Goal: Information Seeking & Learning: Check status

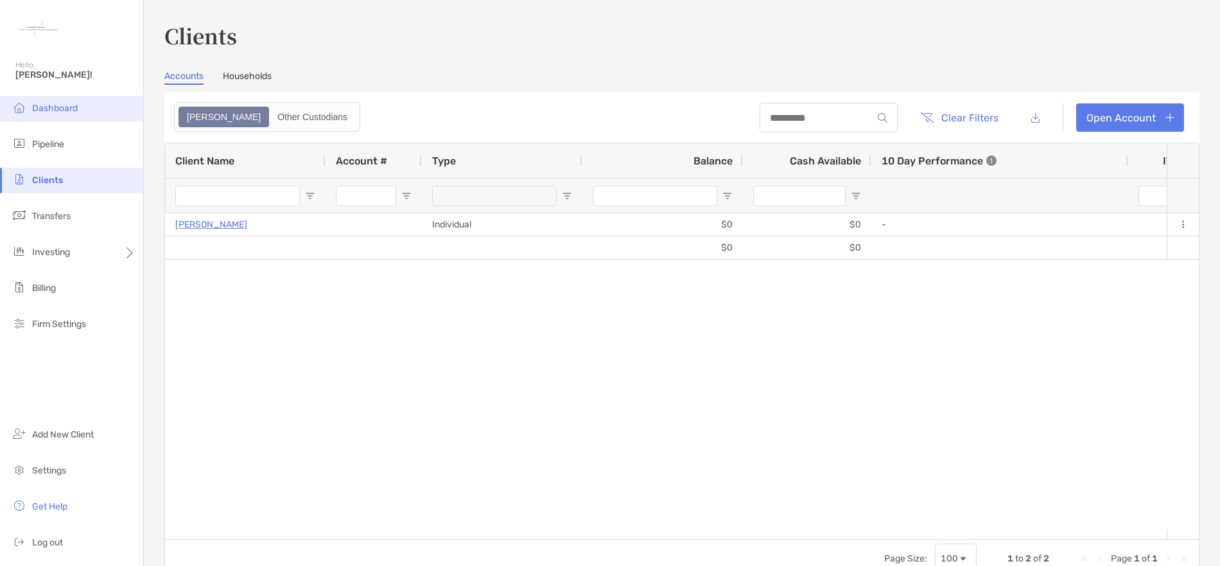
click at [71, 118] on li "Dashboard" at bounding box center [71, 109] width 143 height 26
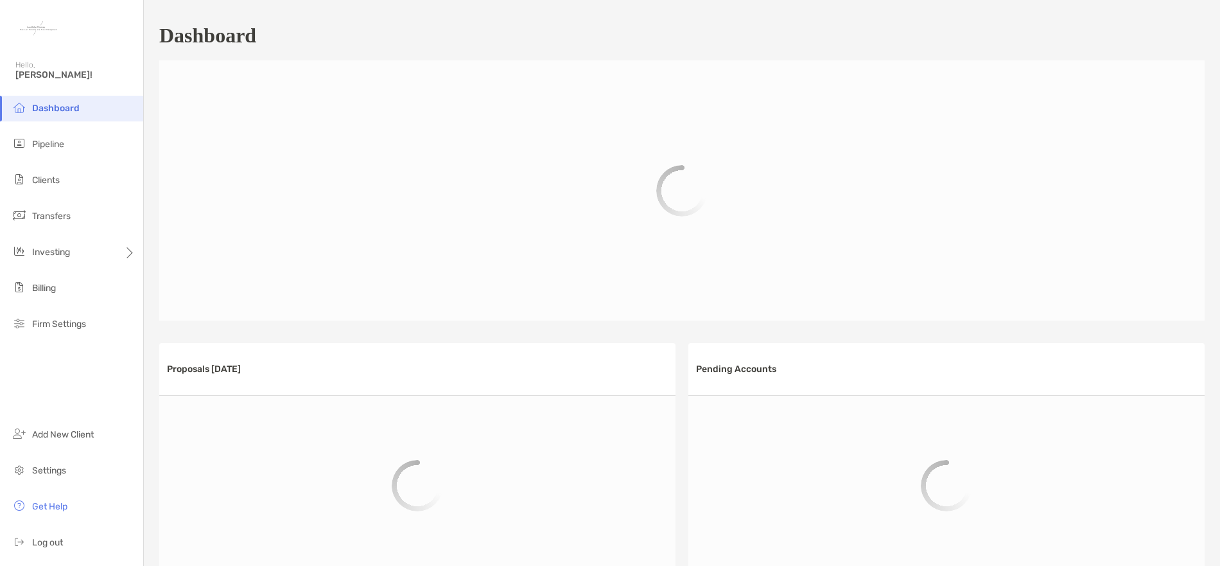
scroll to position [600, 0]
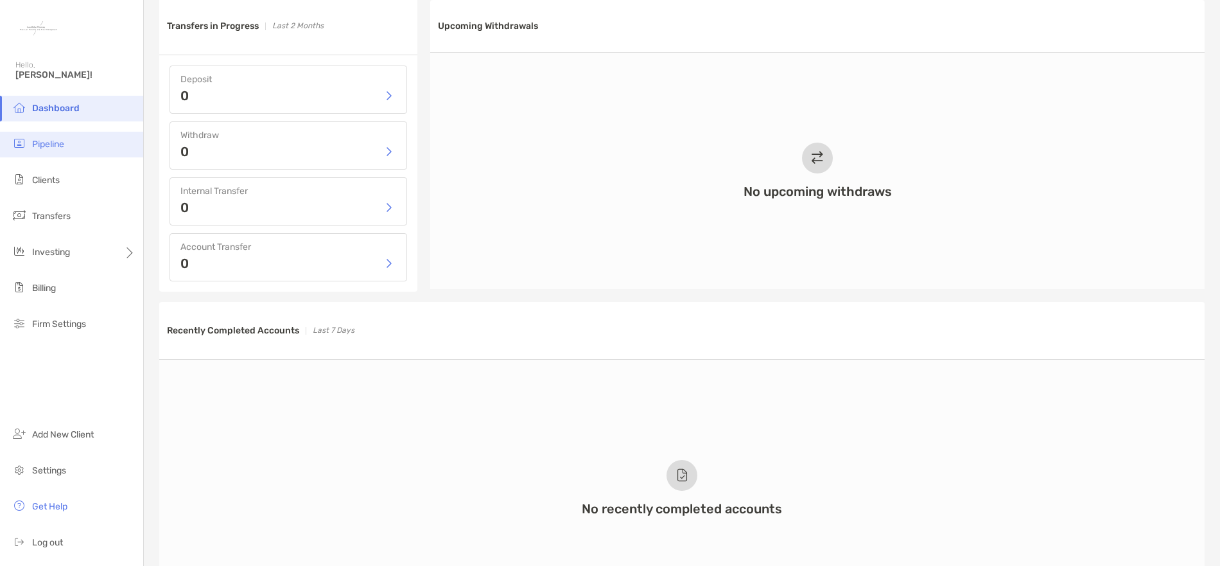
click at [48, 150] on li "Pipeline" at bounding box center [71, 145] width 143 height 26
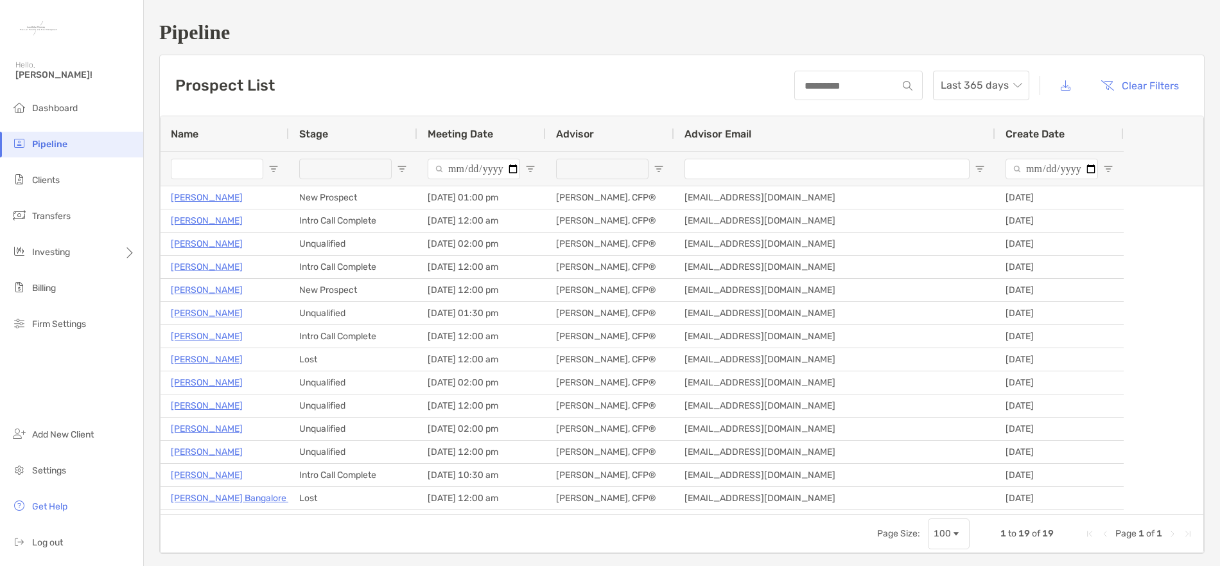
type input "**********"
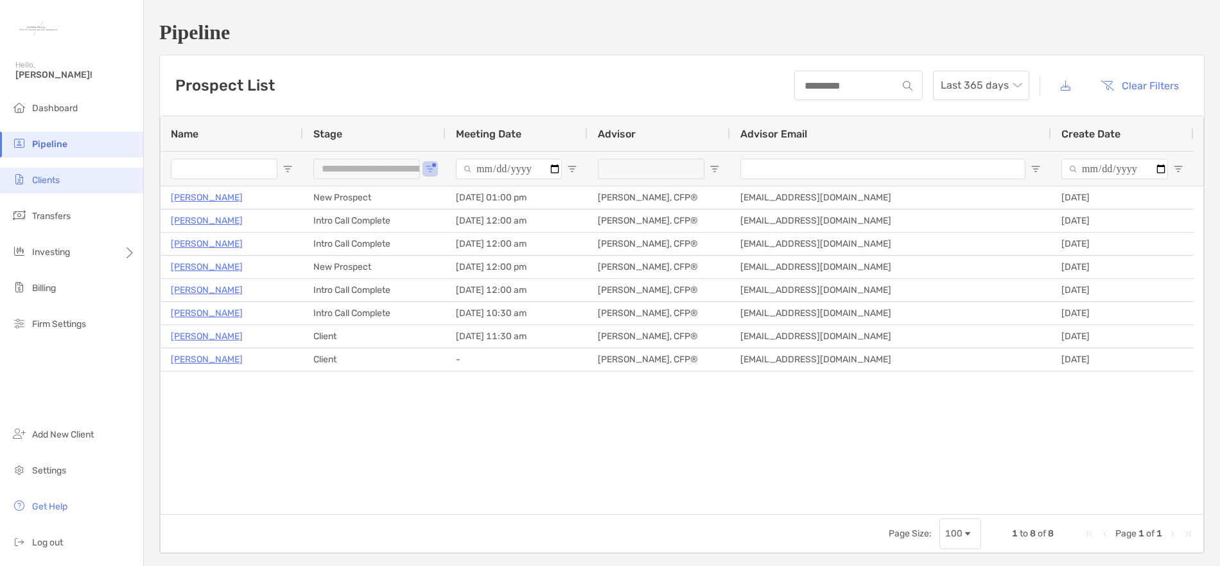
click at [53, 182] on span "Clients" at bounding box center [46, 180] width 28 height 11
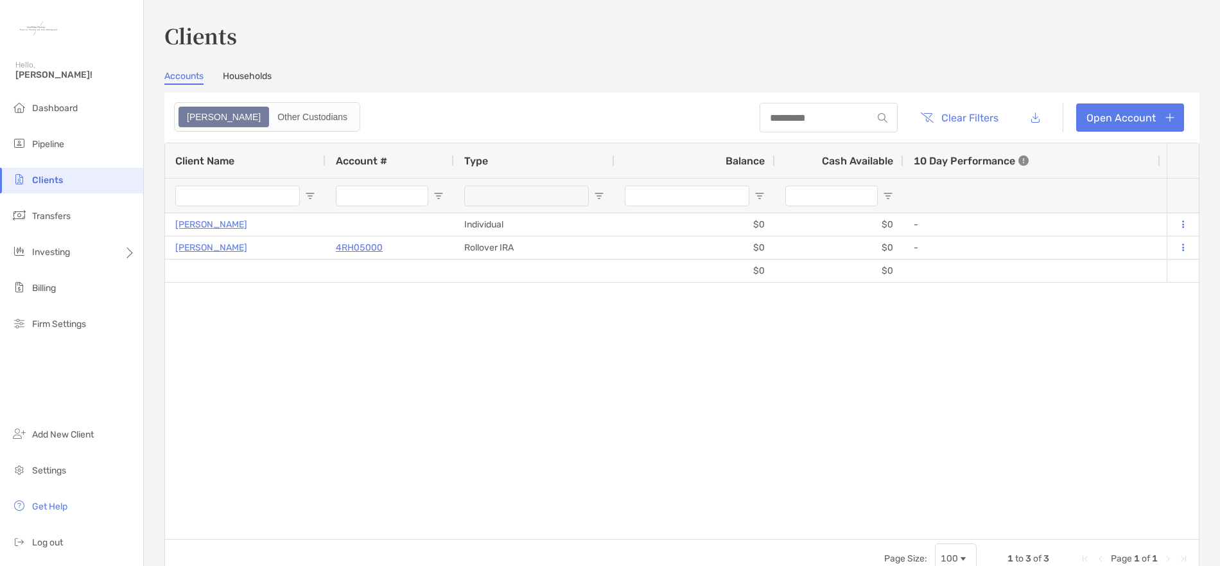
type input "*********"
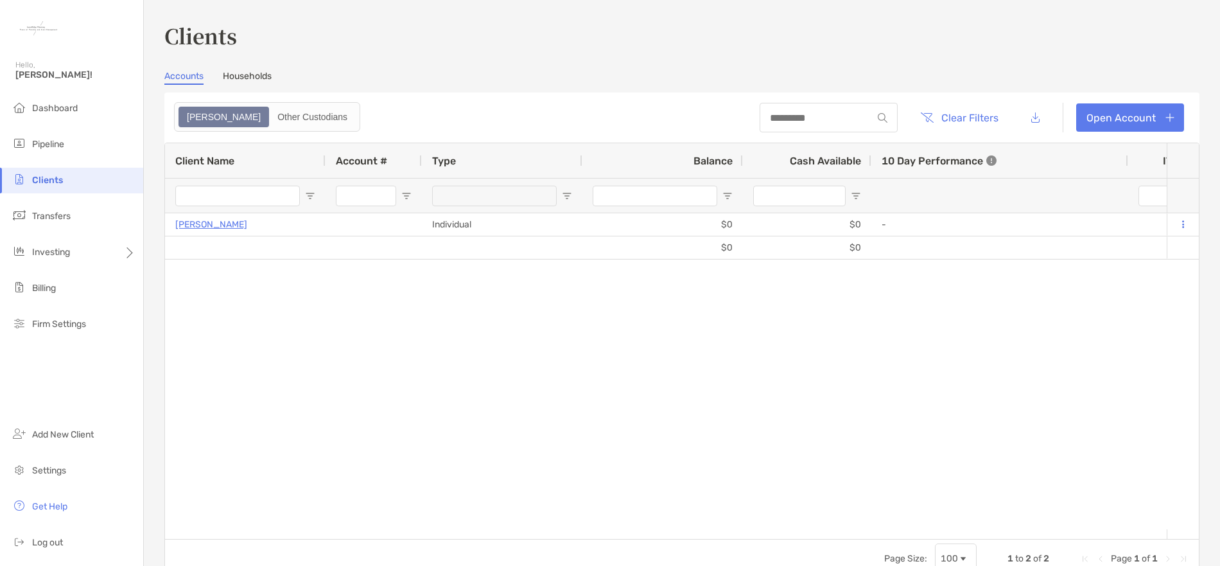
click at [253, 72] on link "Households" at bounding box center [247, 78] width 49 height 14
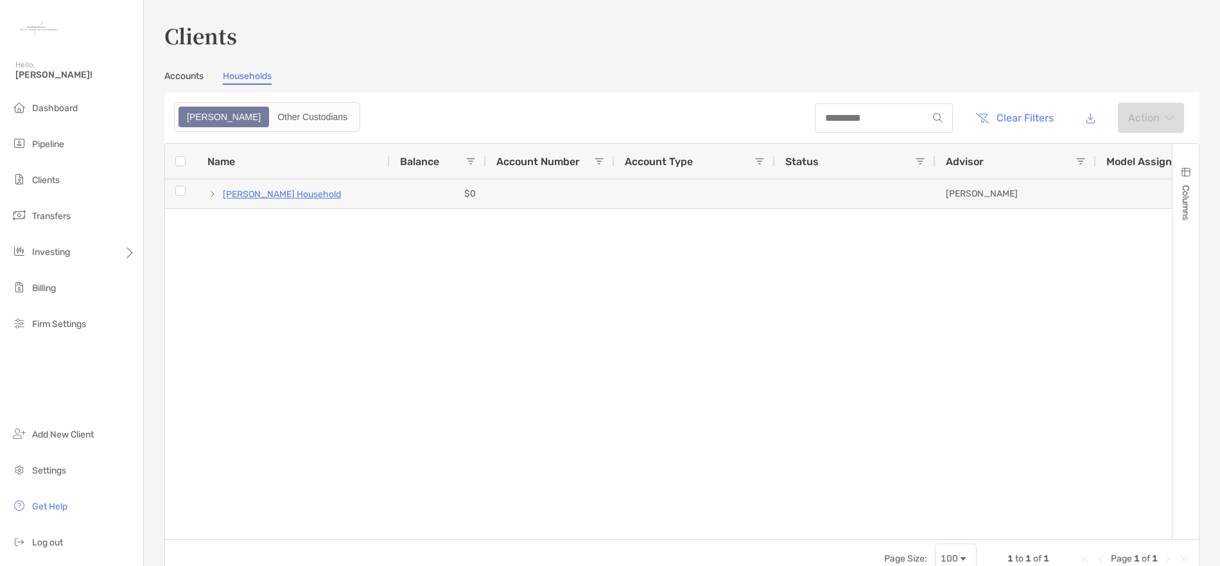
click at [193, 74] on link "Accounts" at bounding box center [183, 78] width 39 height 14
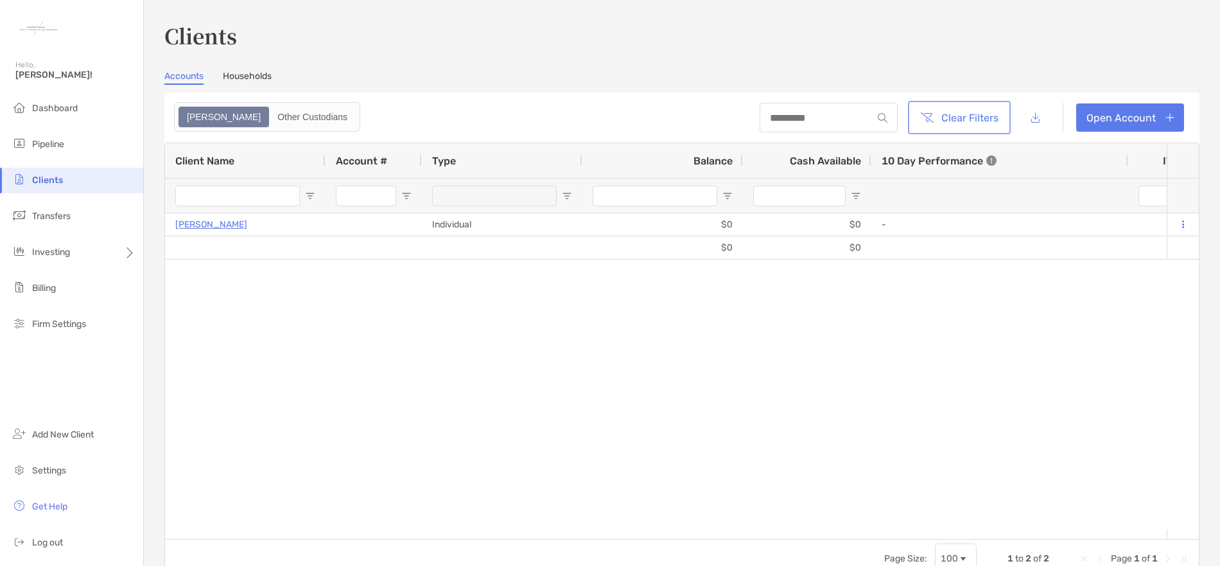
click at [915, 128] on button "Clear Filters" at bounding box center [960, 117] width 98 height 28
click at [911, 130] on button "Clear Filters" at bounding box center [960, 117] width 98 height 28
click at [261, 78] on link "Households" at bounding box center [247, 78] width 49 height 14
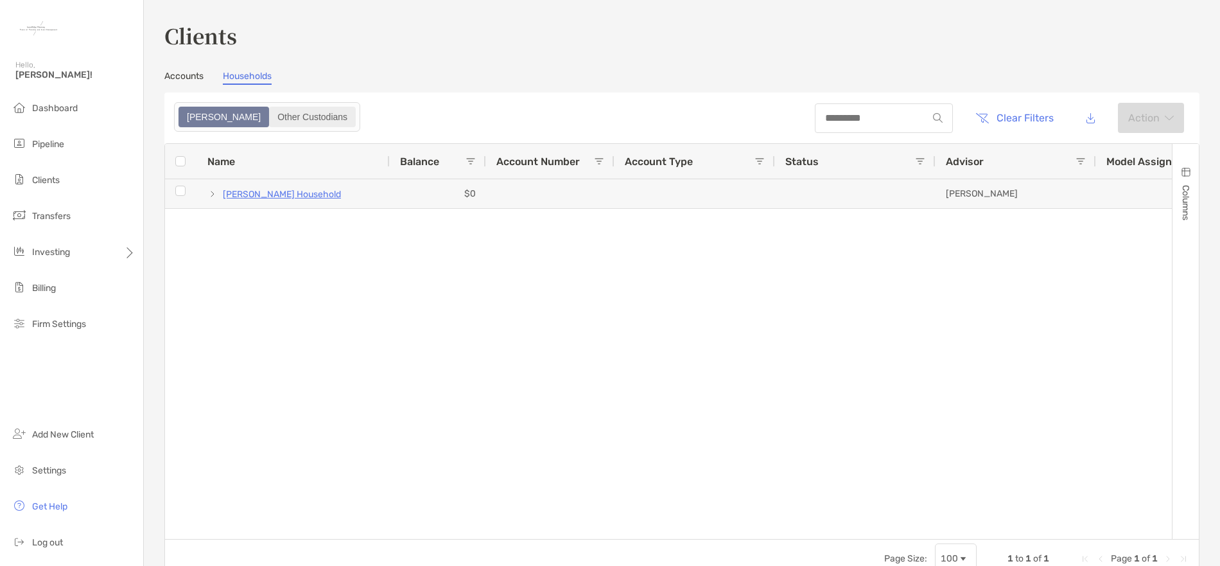
click at [270, 111] on div "Other Custodians" at bounding box center [312, 117] width 84 height 18
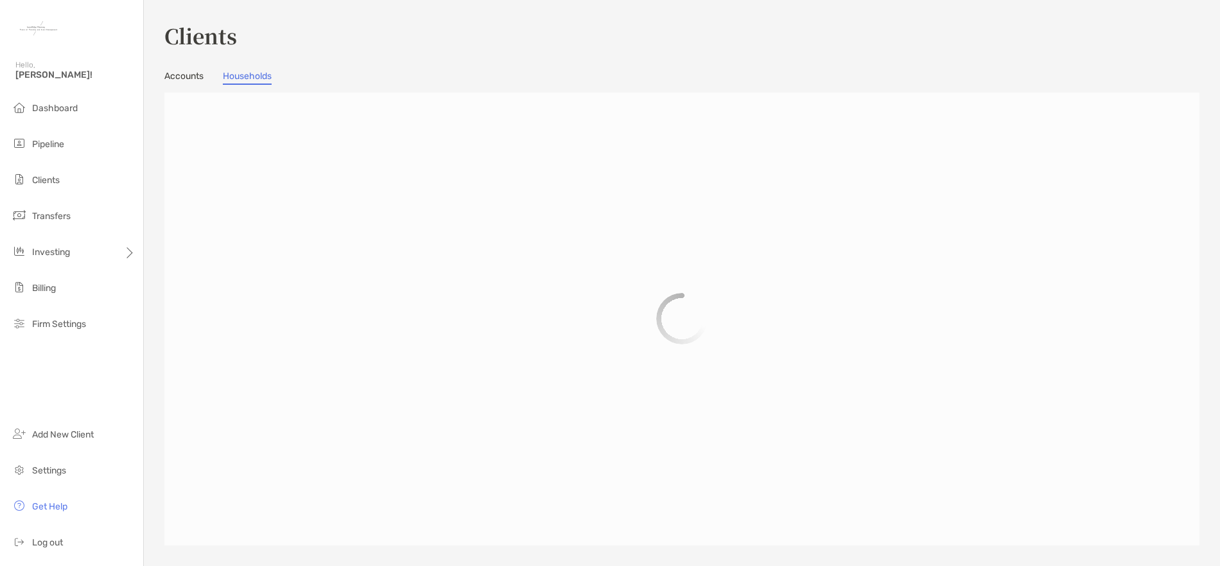
click at [174, 80] on link "Accounts" at bounding box center [183, 78] width 39 height 14
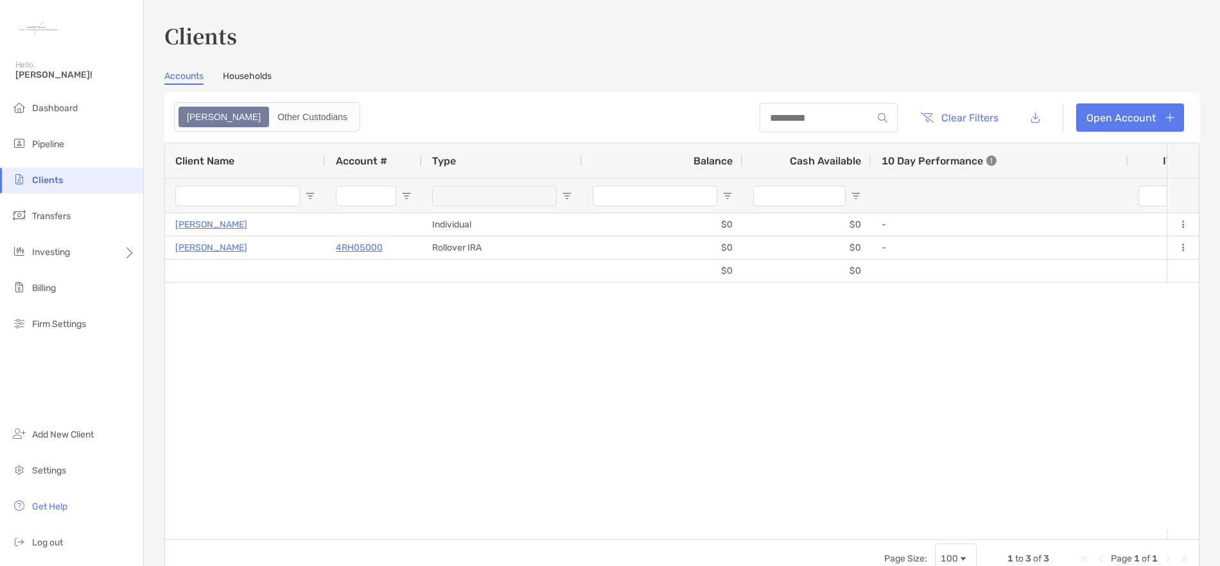
click at [252, 79] on link "Households" at bounding box center [247, 78] width 49 height 14
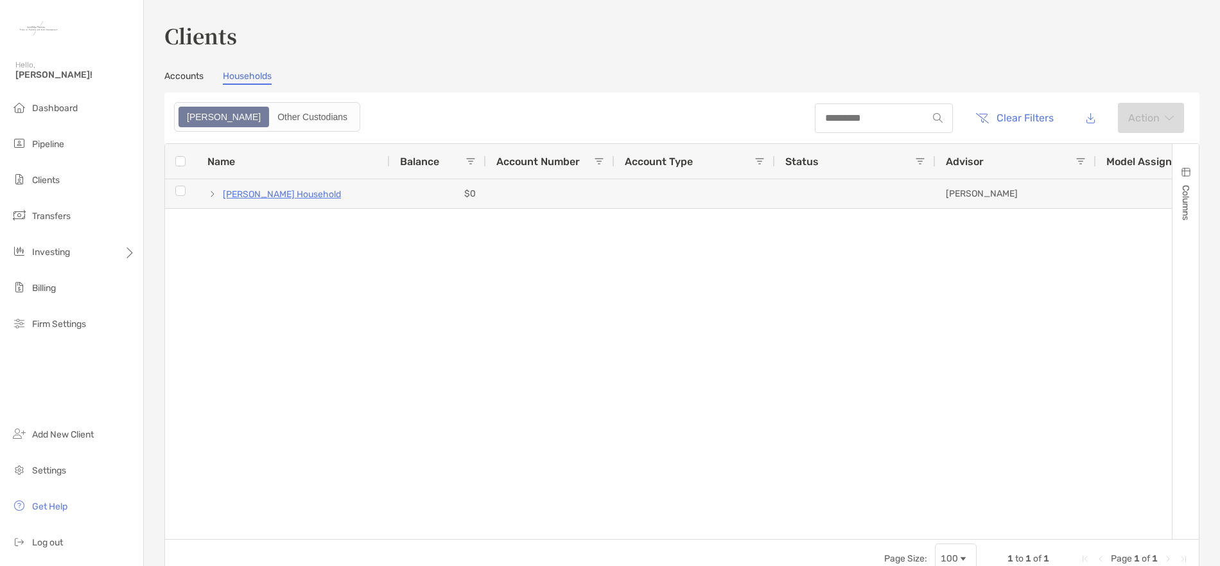
click at [178, 80] on link "Accounts" at bounding box center [183, 78] width 39 height 14
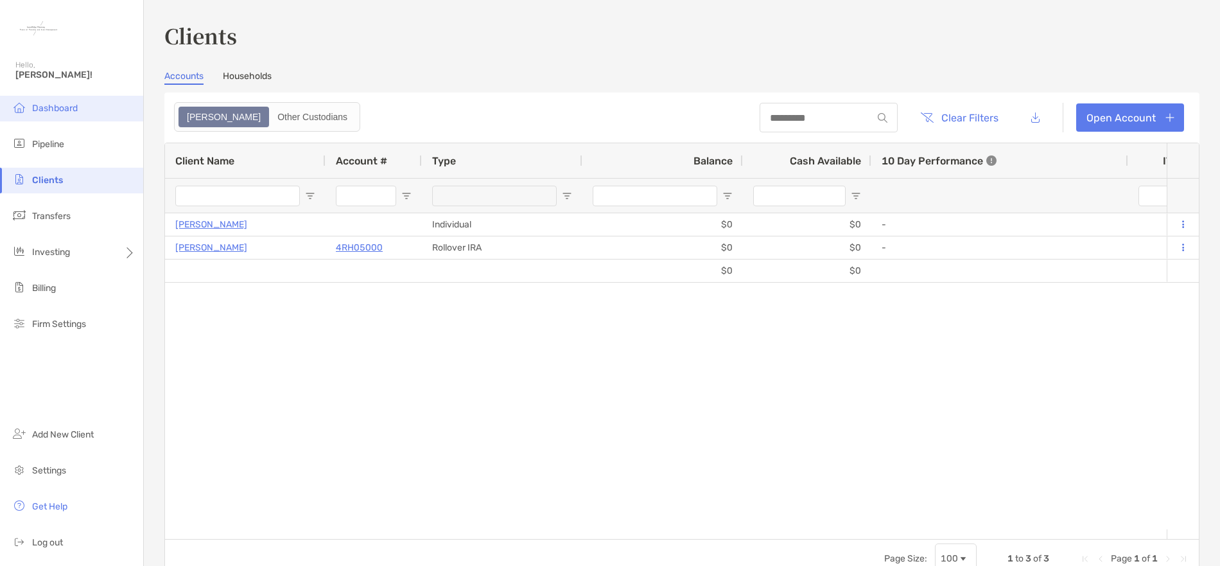
click at [58, 103] on span "Dashboard" at bounding box center [55, 108] width 46 height 11
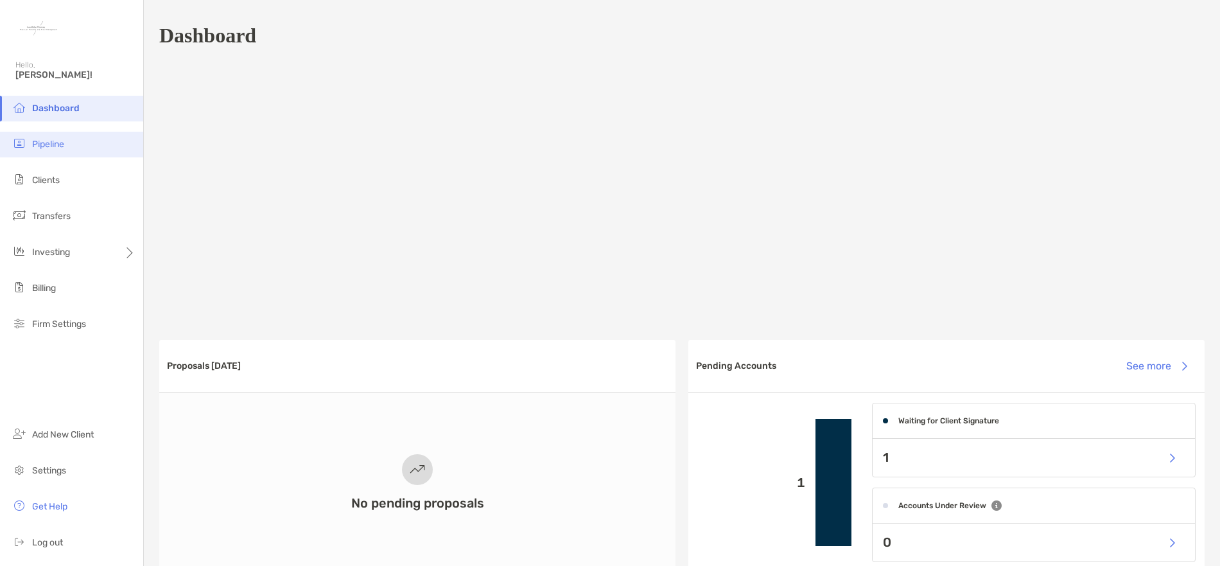
click at [58, 150] on li "Pipeline" at bounding box center [71, 145] width 143 height 26
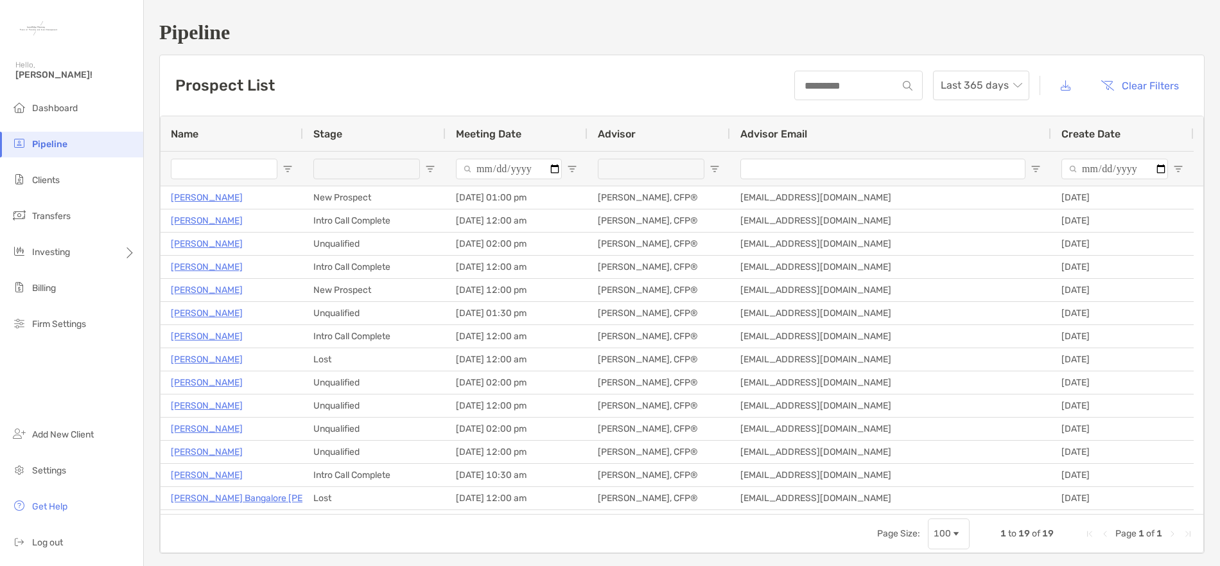
type input "**********"
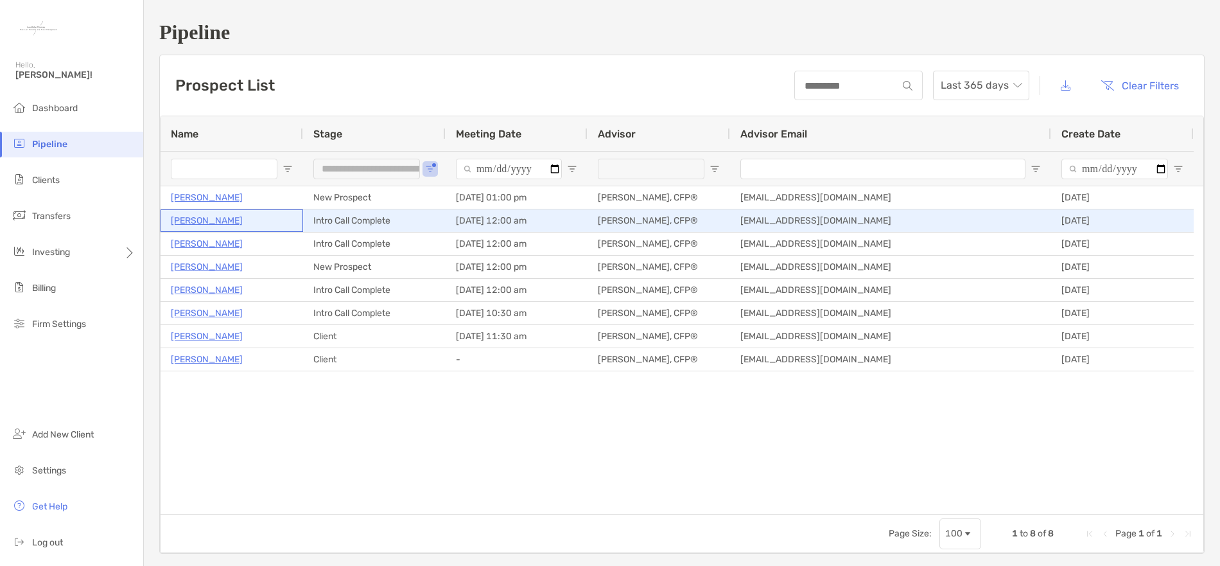
click at [198, 222] on p "Kathleen Robbins" at bounding box center [207, 221] width 72 height 16
click at [231, 222] on p "Kathleen Robbins" at bounding box center [207, 221] width 72 height 16
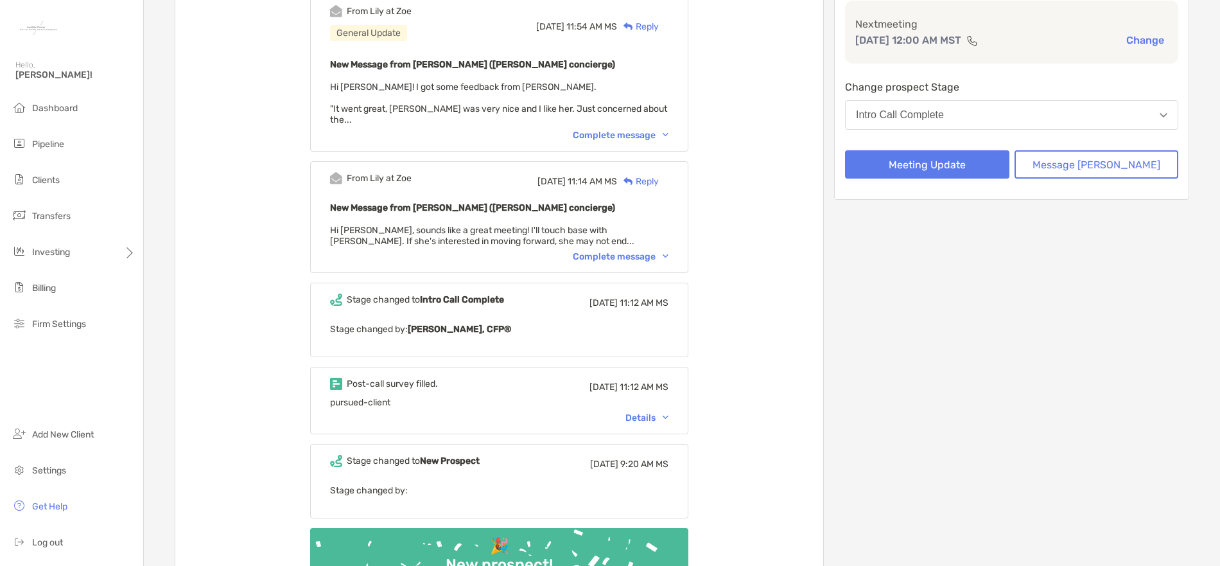
scroll to position [128, 0]
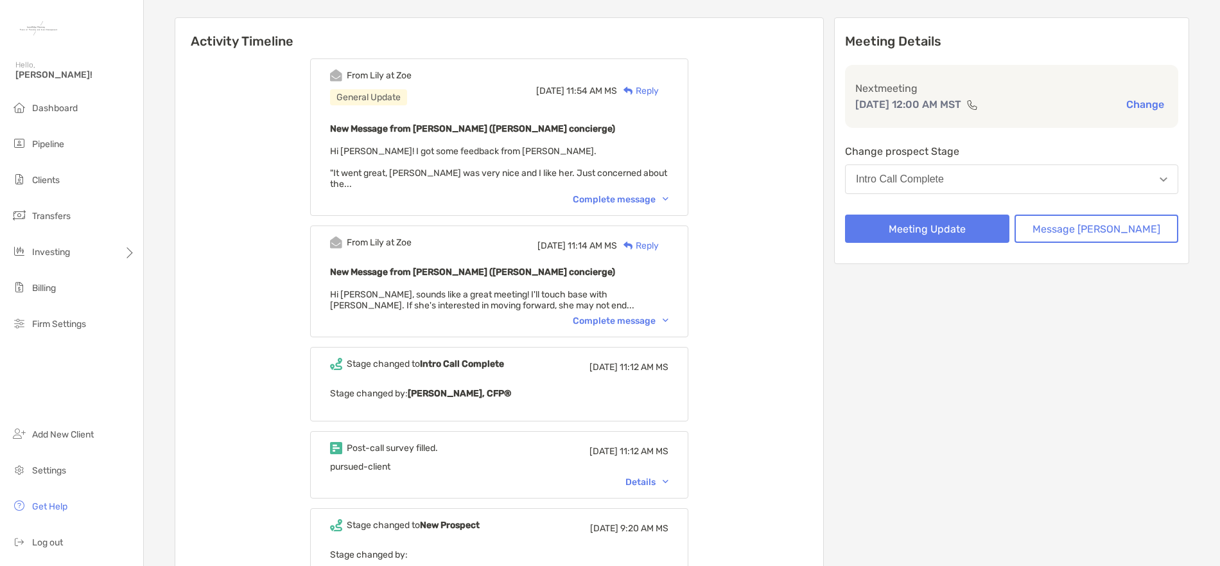
click at [636, 315] on div "Complete message" at bounding box center [621, 320] width 96 height 11
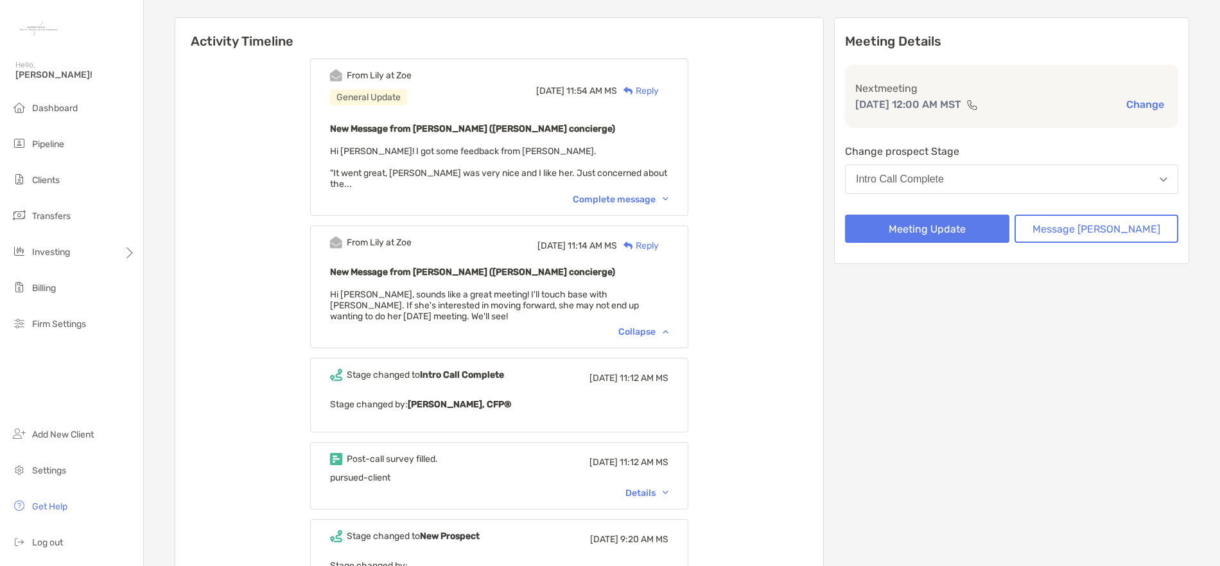
click at [651, 194] on div "Complete message" at bounding box center [621, 199] width 96 height 11
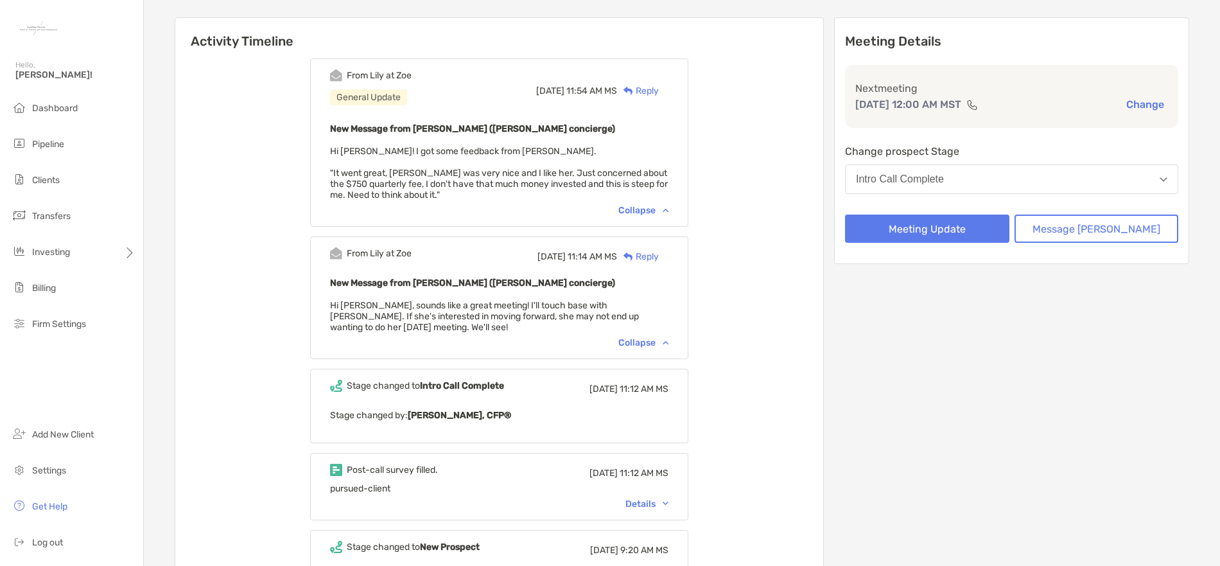
click at [927, 400] on div "Meeting Details Next meeting Sep 19, 12:00 AM MST Change Change prospect Stage …" at bounding box center [1011, 360] width 355 height 687
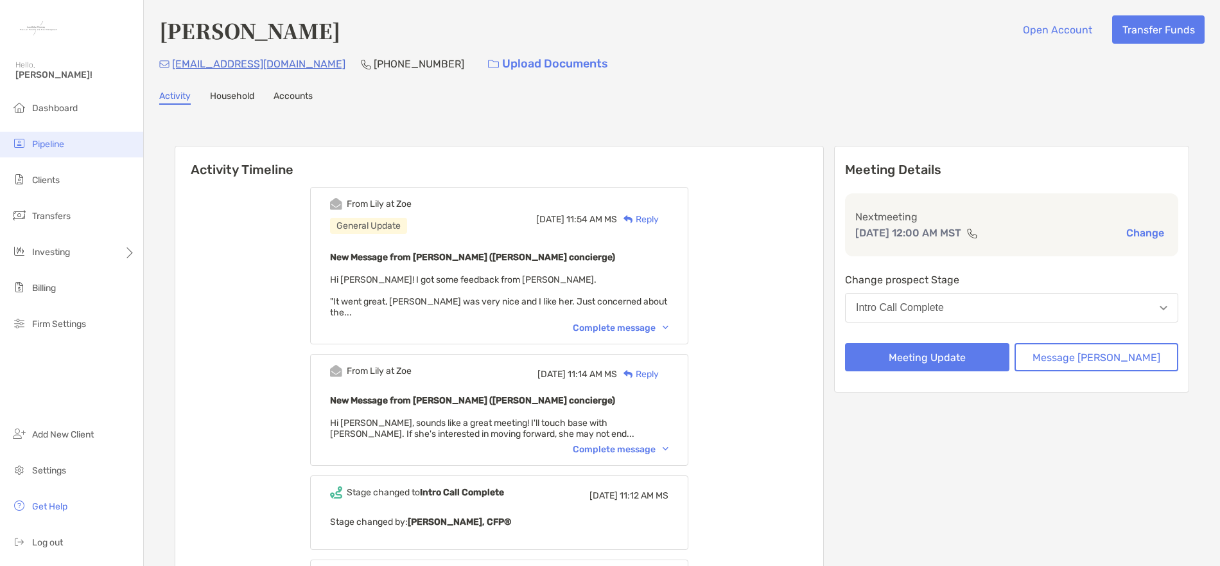
click at [50, 144] on span "Pipeline" at bounding box center [48, 144] width 32 height 11
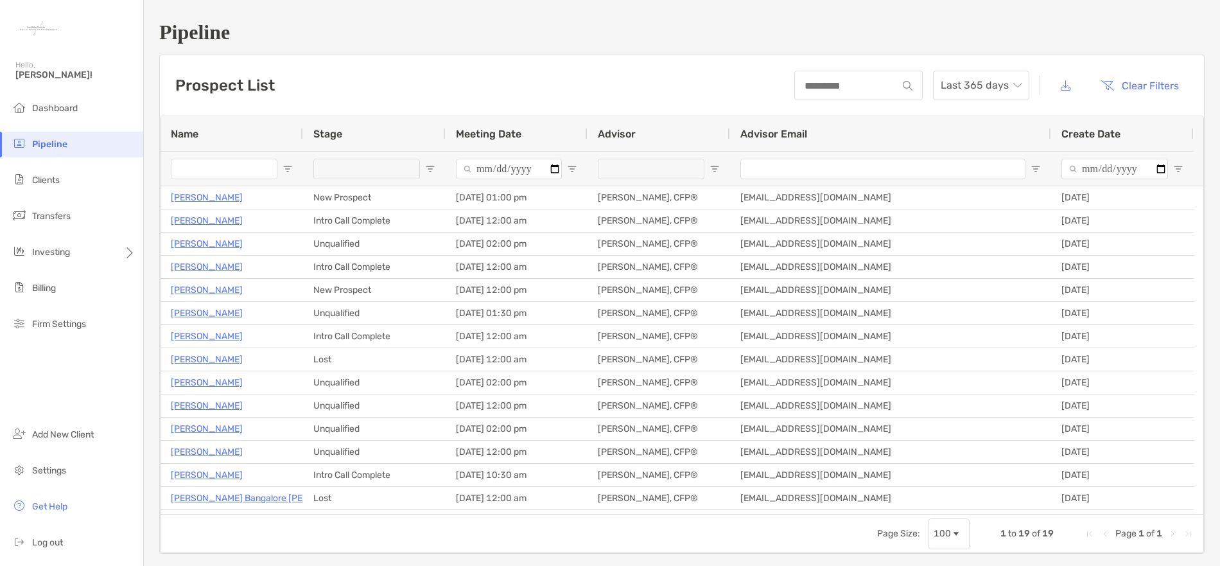
type input "**********"
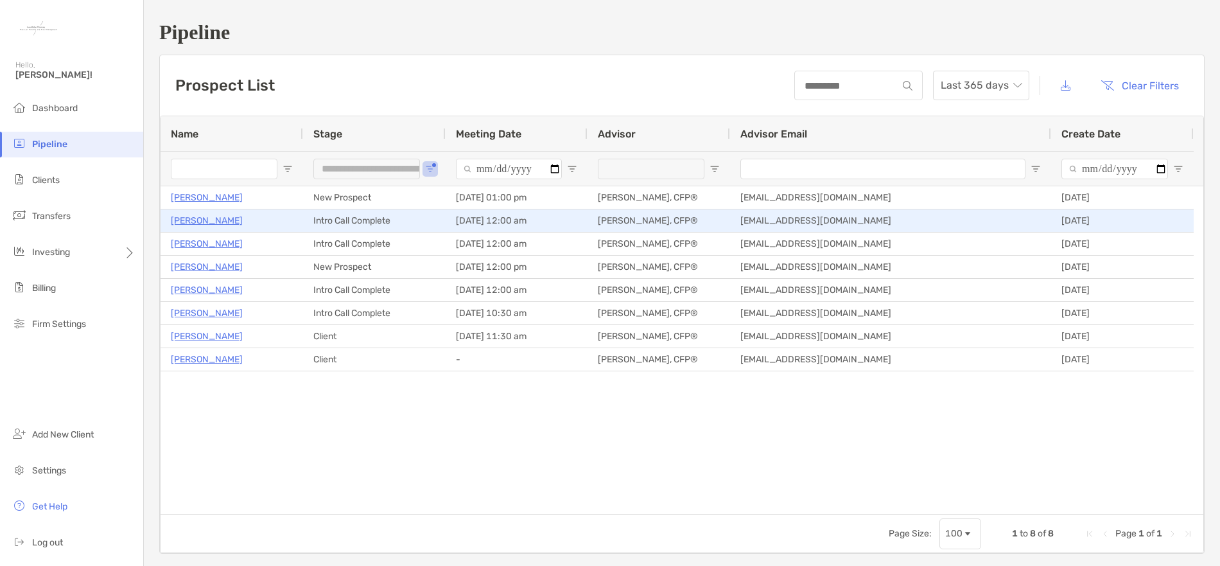
click at [215, 220] on p "Kathleen Robbins" at bounding box center [207, 221] width 72 height 16
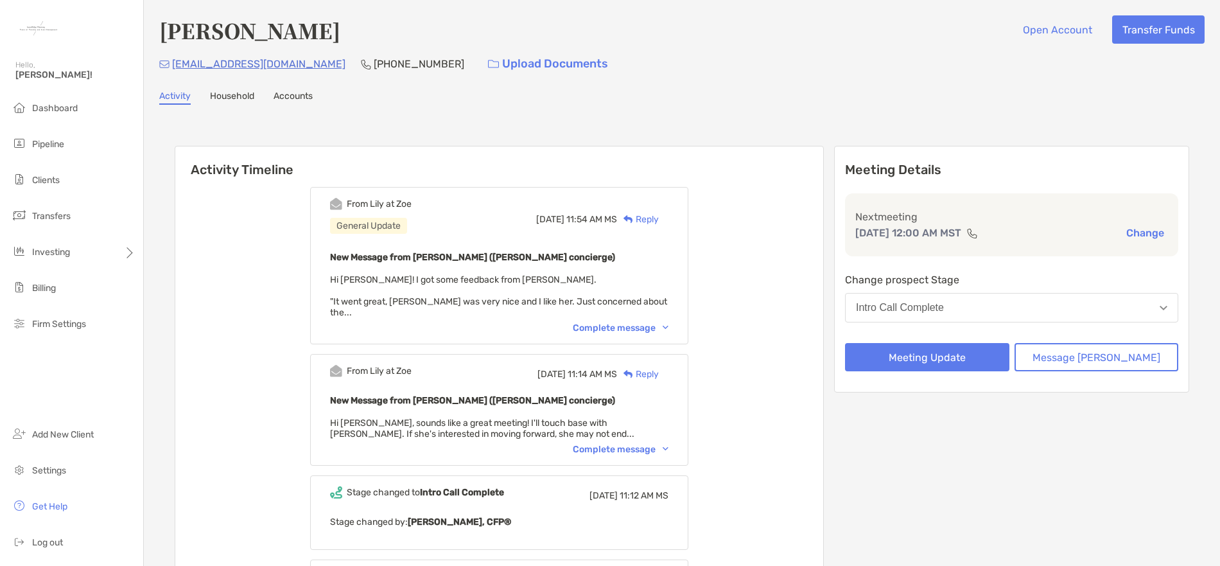
click at [635, 322] on div "Complete message" at bounding box center [621, 327] width 96 height 11
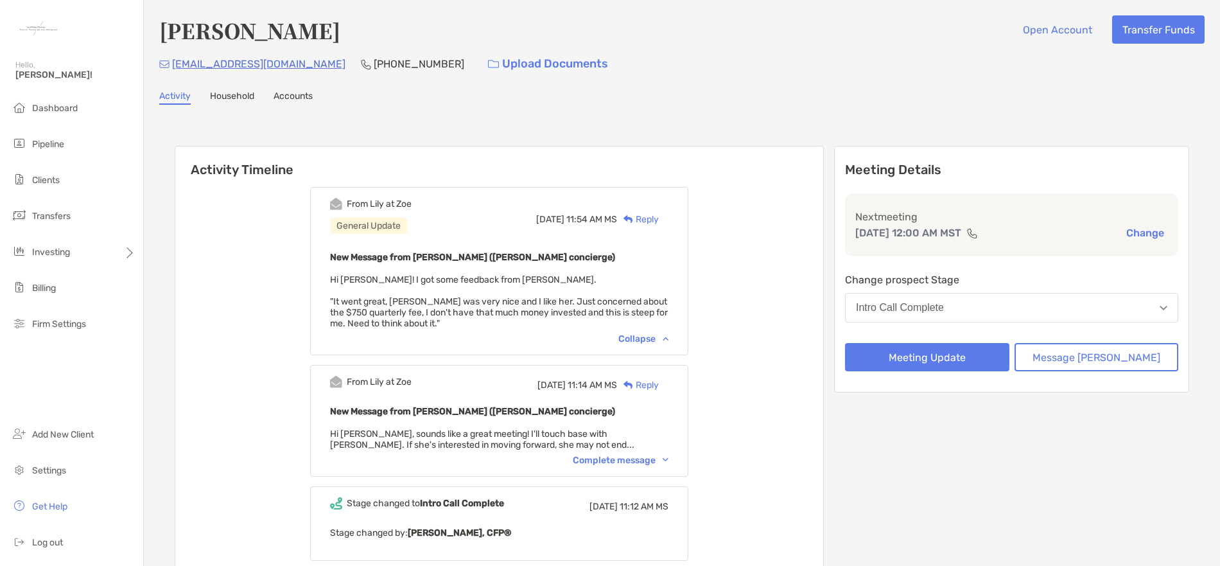
click at [634, 456] on div "Complete message" at bounding box center [621, 460] width 96 height 11
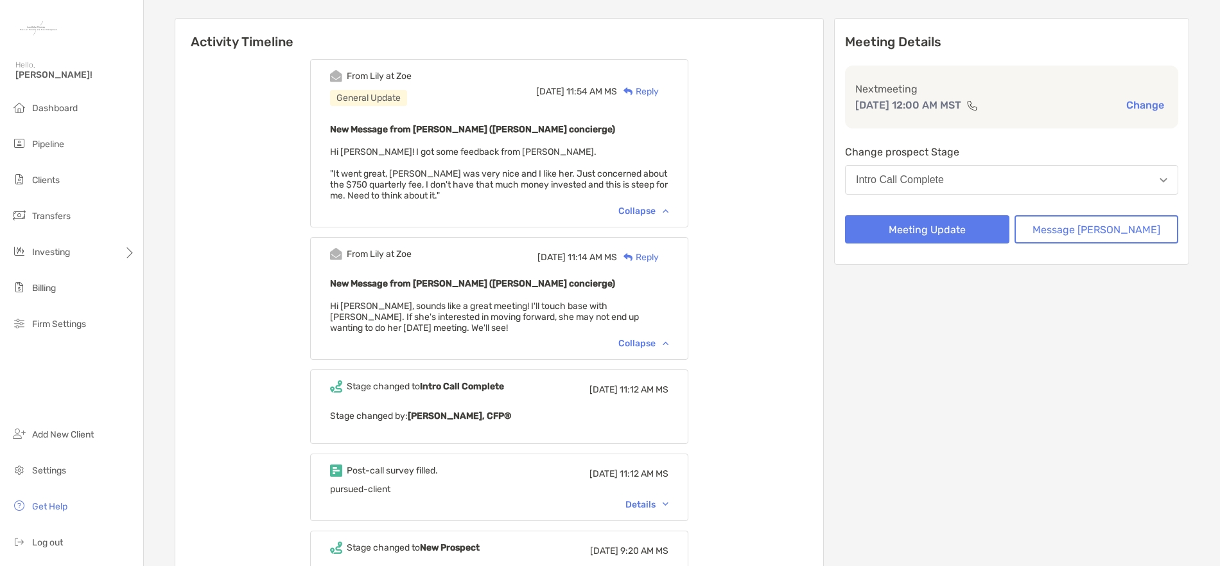
scroll to position [128, 0]
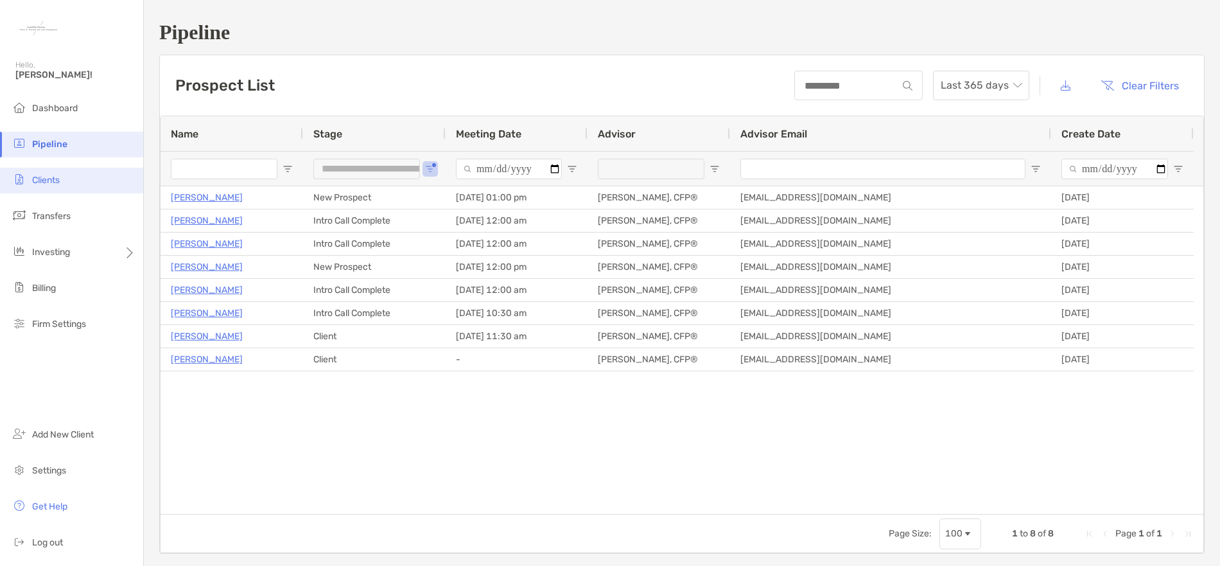
click at [49, 179] on span "Clients" at bounding box center [46, 180] width 28 height 11
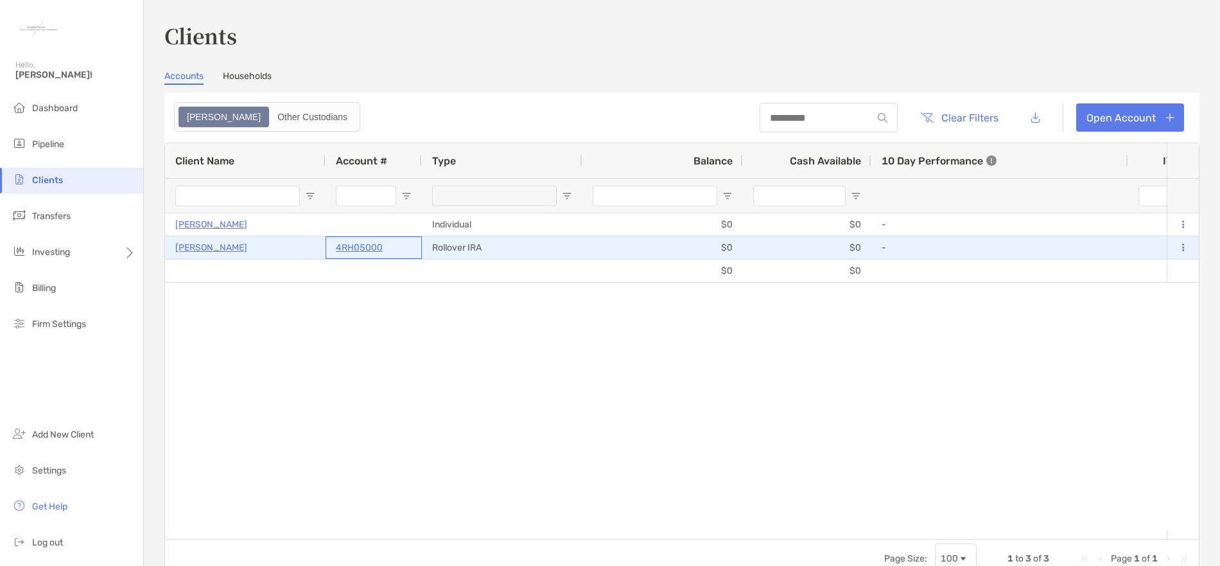
drag, startPoint x: 386, startPoint y: 245, endPoint x: 347, endPoint y: 247, distance: 38.6
click at [347, 247] on div "4RH05000" at bounding box center [374, 247] width 76 height 21
click at [358, 250] on p "4RH05000" at bounding box center [359, 248] width 47 height 16
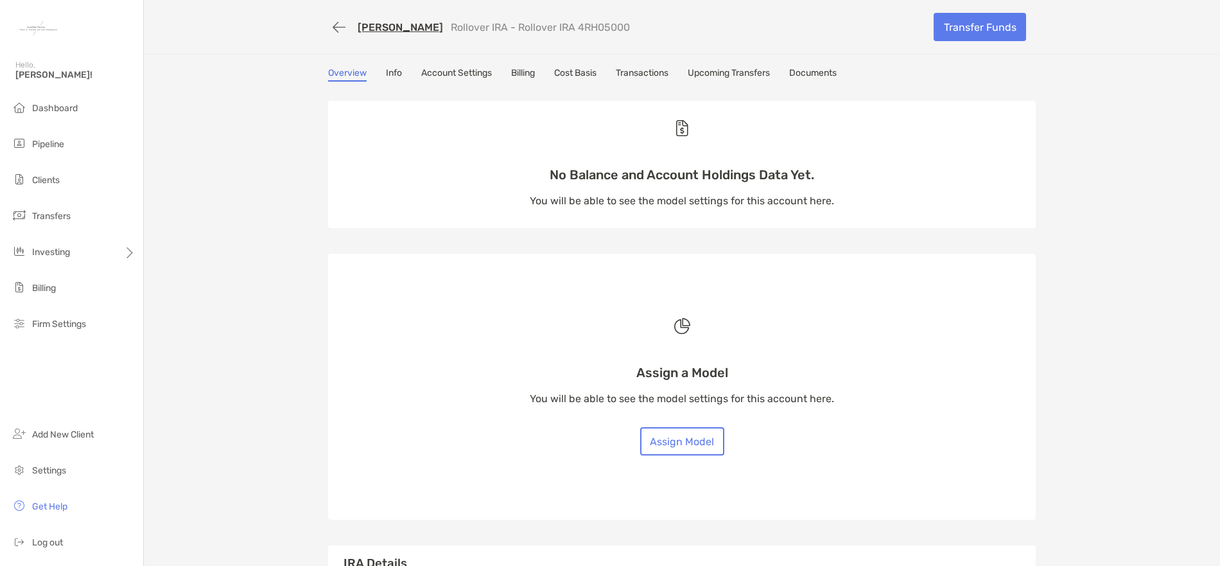
drag, startPoint x: 557, startPoint y: 27, endPoint x: 612, endPoint y: 29, distance: 54.6
click at [612, 29] on div "[PERSON_NAME] Rollover IRA - Rollover IRA 4RH05000" at bounding box center [626, 27] width 596 height 24
copy p "4RH05000"
click at [333, 26] on button "button" at bounding box center [339, 27] width 22 height 24
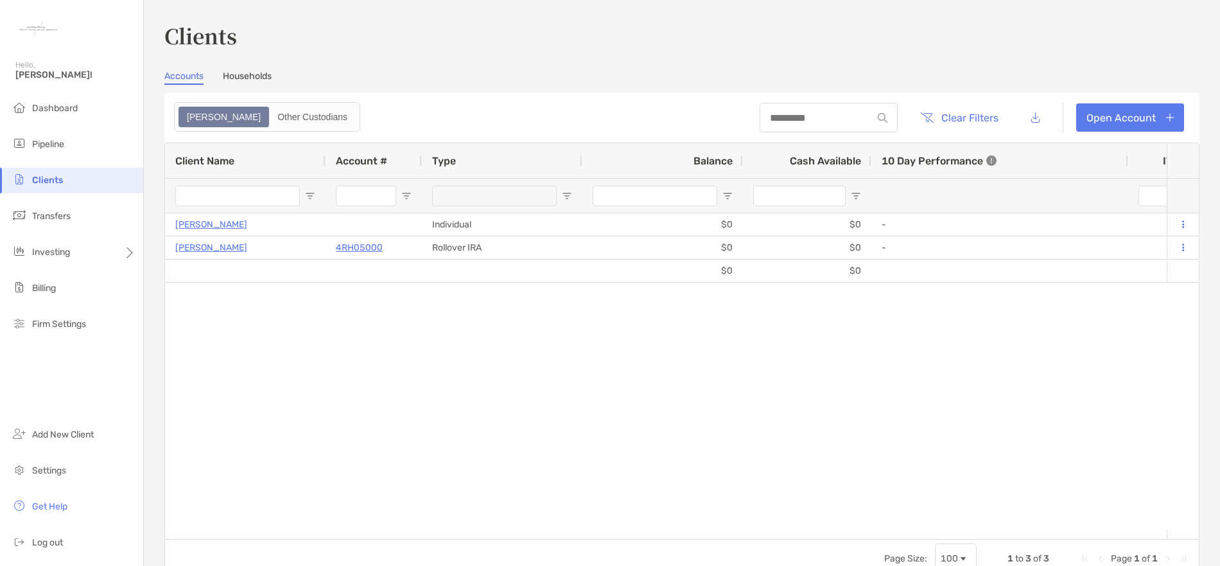
click at [241, 76] on link "Households" at bounding box center [247, 78] width 49 height 14
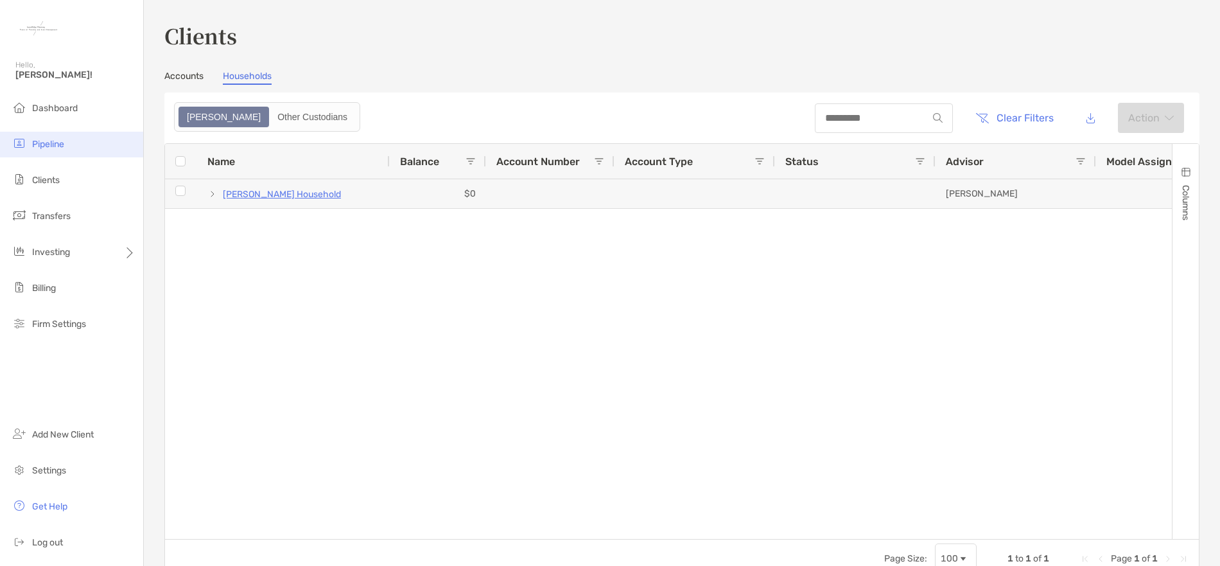
click at [57, 142] on span "Pipeline" at bounding box center [48, 144] width 32 height 11
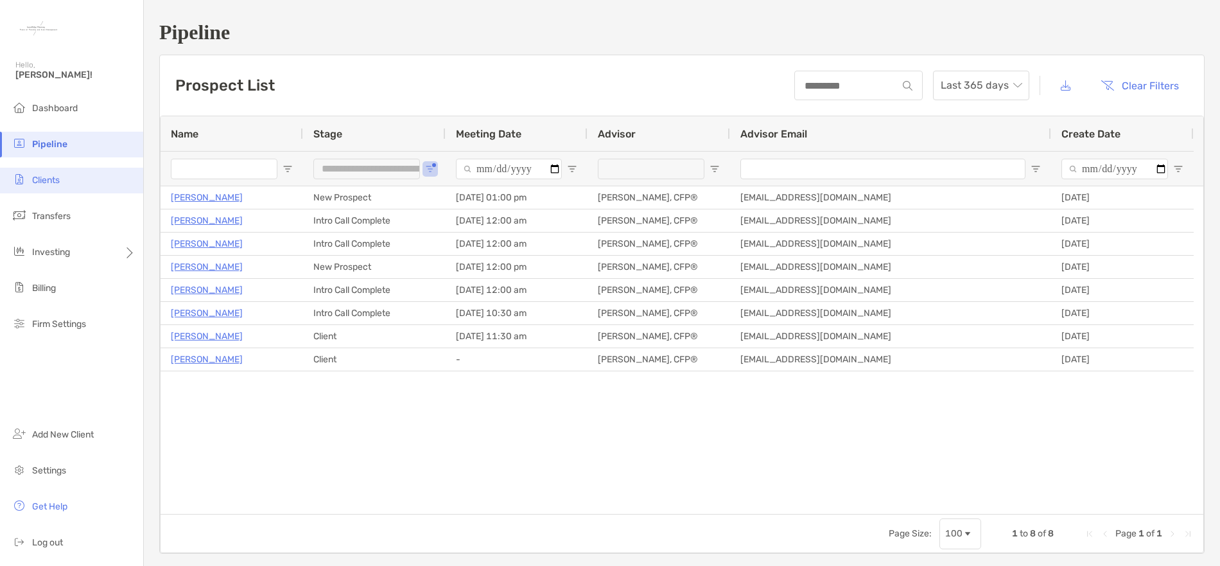
click at [55, 175] on span "Clients" at bounding box center [46, 180] width 28 height 11
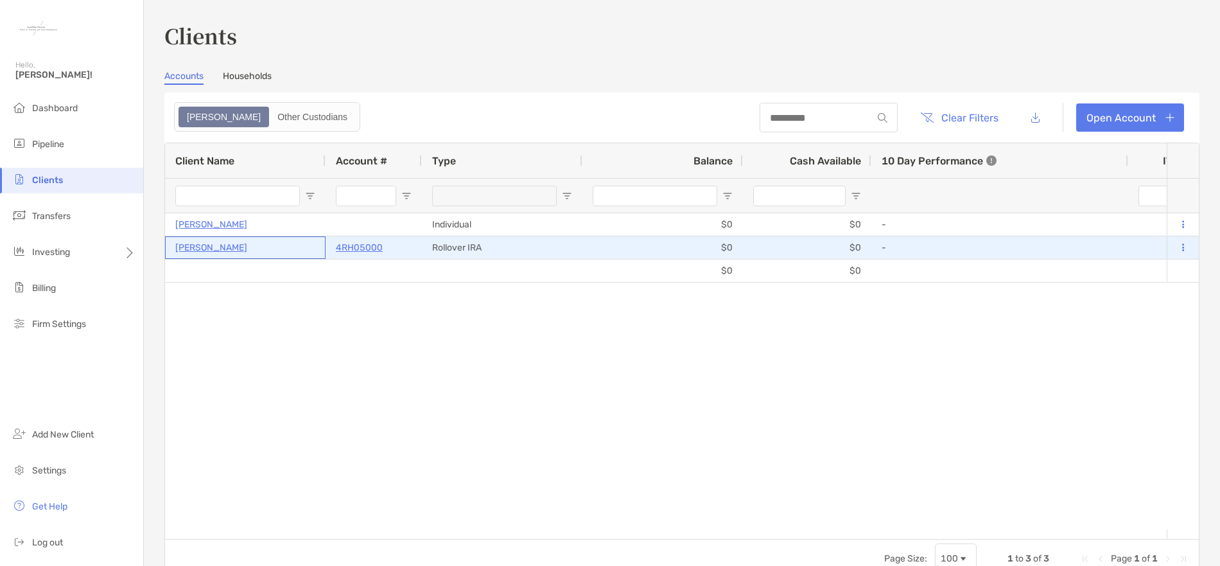
click at [200, 246] on p "[PERSON_NAME]" at bounding box center [211, 248] width 72 height 16
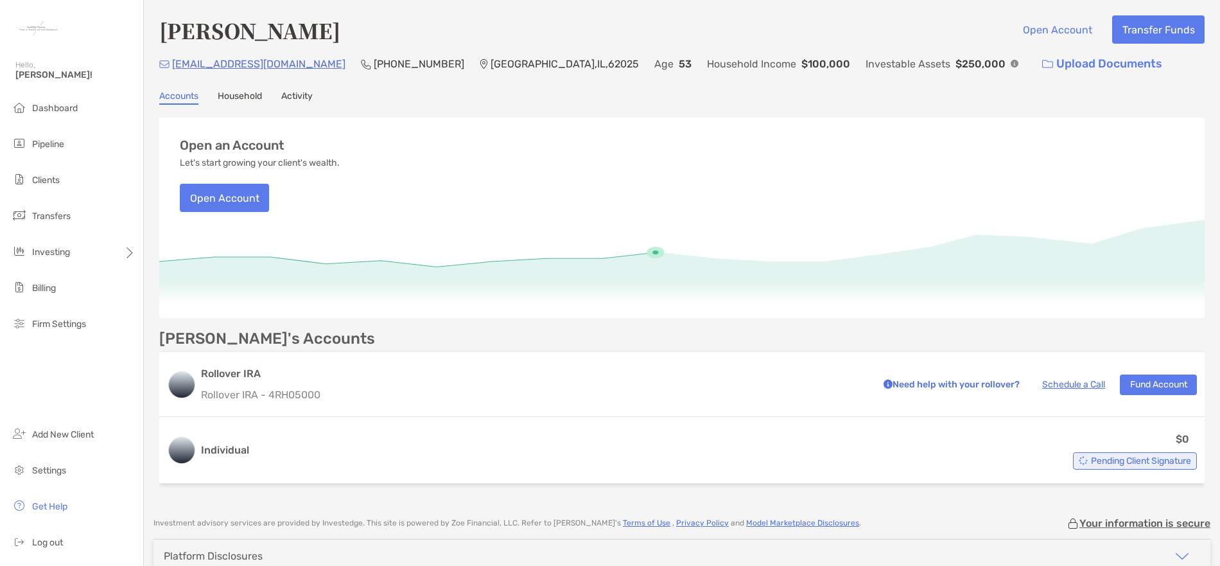
drag, startPoint x: 159, startPoint y: 31, endPoint x: 312, endPoint y: 26, distance: 152.9
click at [312, 26] on div "Jessica Alford Open Account Transfer Funds" at bounding box center [682, 30] width 1046 height 30
copy h4 "[PERSON_NAME]"
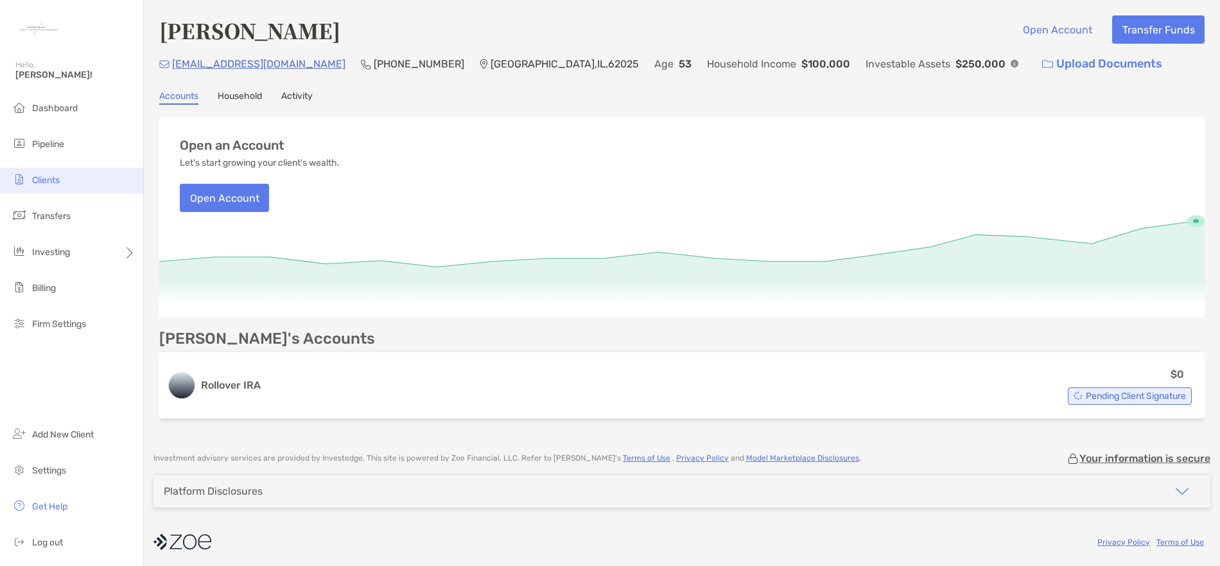
click at [58, 180] on span "Clients" at bounding box center [46, 180] width 28 height 11
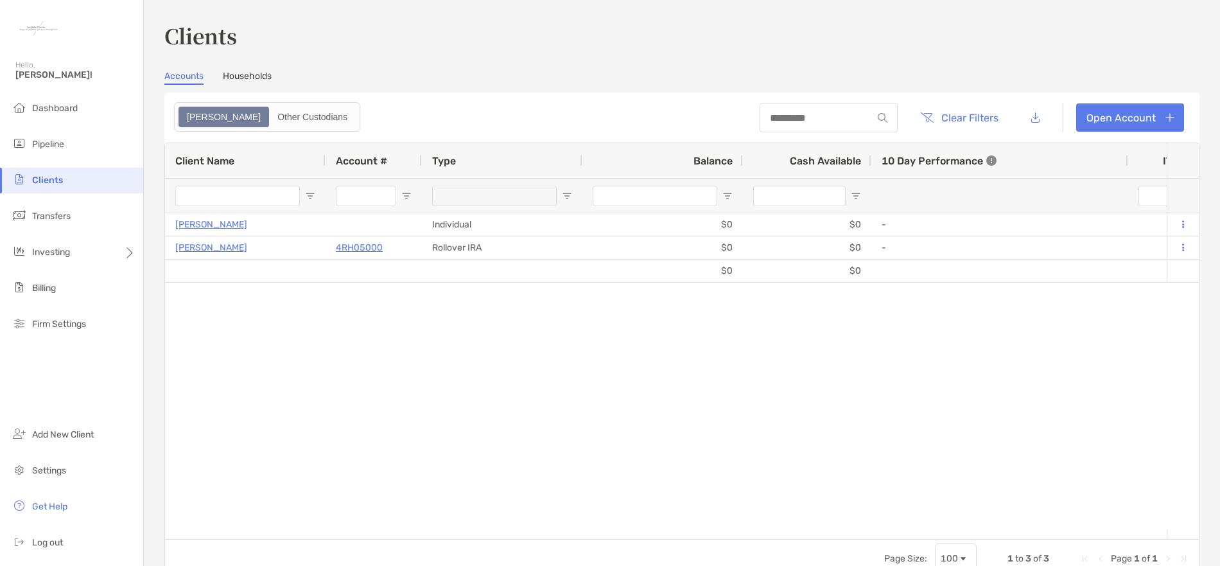
click at [254, 78] on link "Households" at bounding box center [247, 78] width 49 height 14
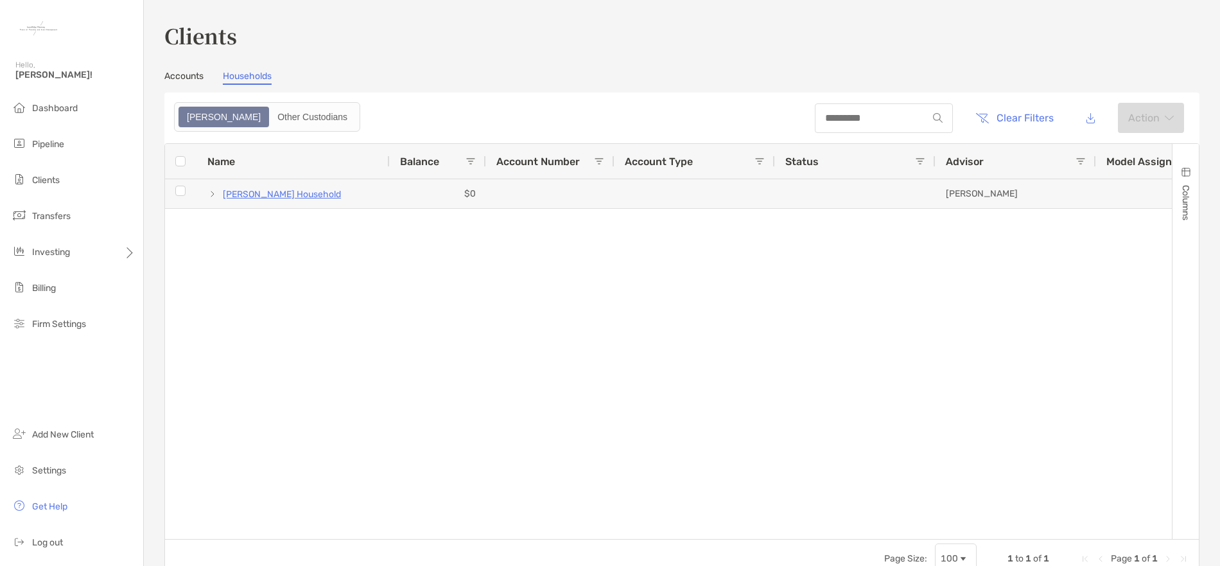
click at [174, 78] on link "Accounts" at bounding box center [183, 78] width 39 height 14
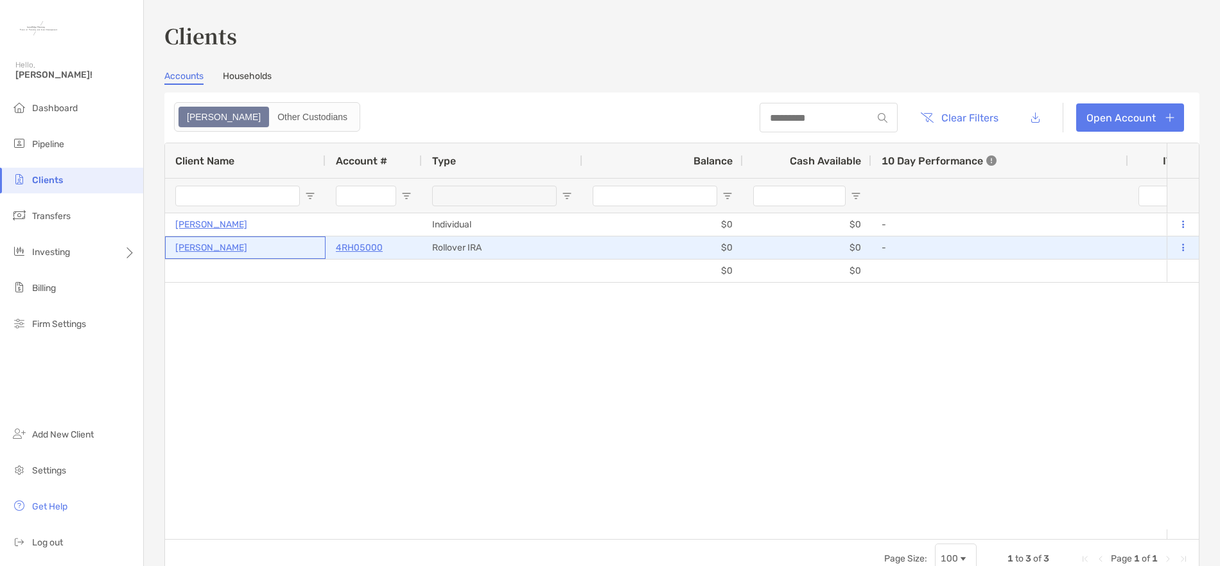
click at [202, 250] on p "Jessica Alford" at bounding box center [211, 248] width 72 height 16
